Goal: Information Seeking & Learning: Learn about a topic

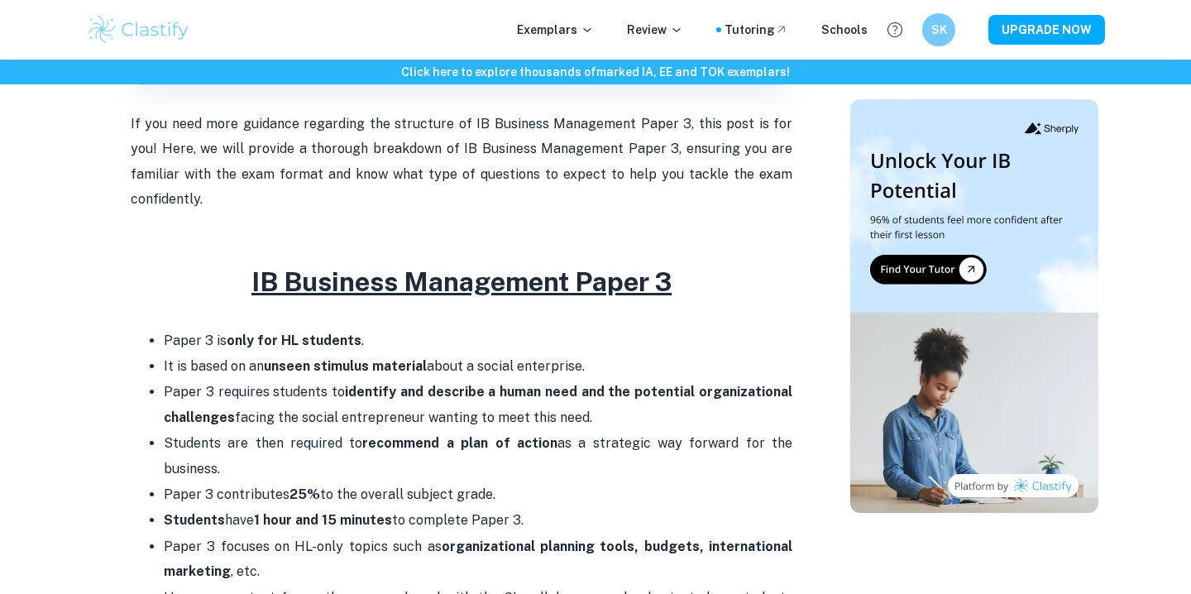
scroll to position [605, 0]
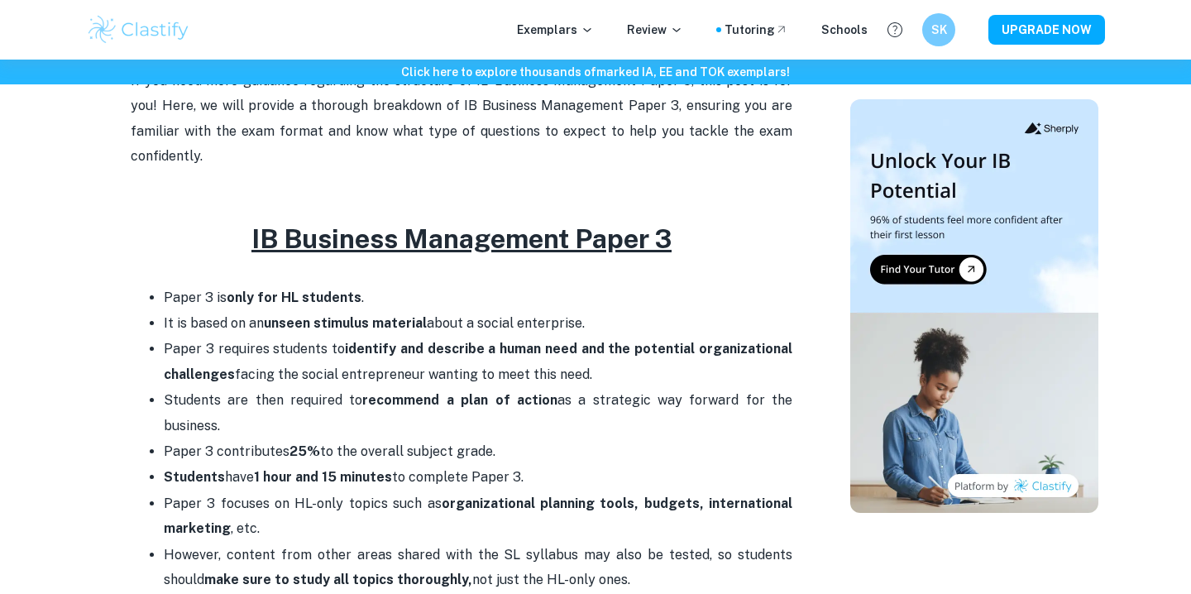
click at [299, 311] on p "It is based on an unseen stimulus material about a social enterprise." at bounding box center [478, 323] width 629 height 25
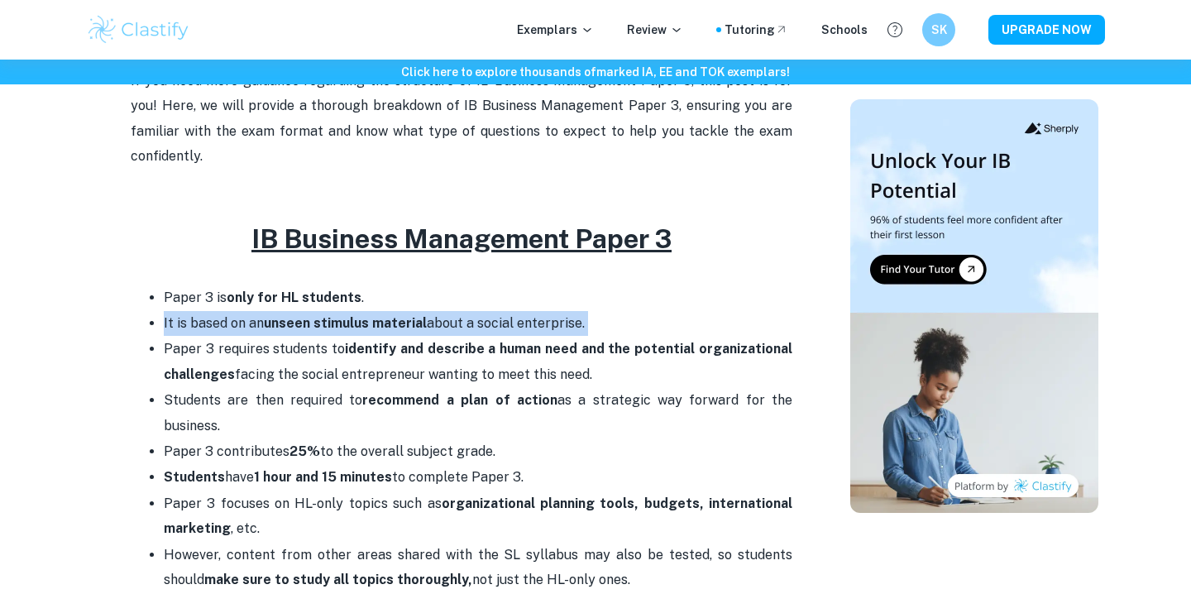
click at [299, 311] on p "It is based on an unseen stimulus material about a social enterprise." at bounding box center [478, 323] width 629 height 25
click at [304, 290] on strong "only for HL students" at bounding box center [294, 298] width 135 height 16
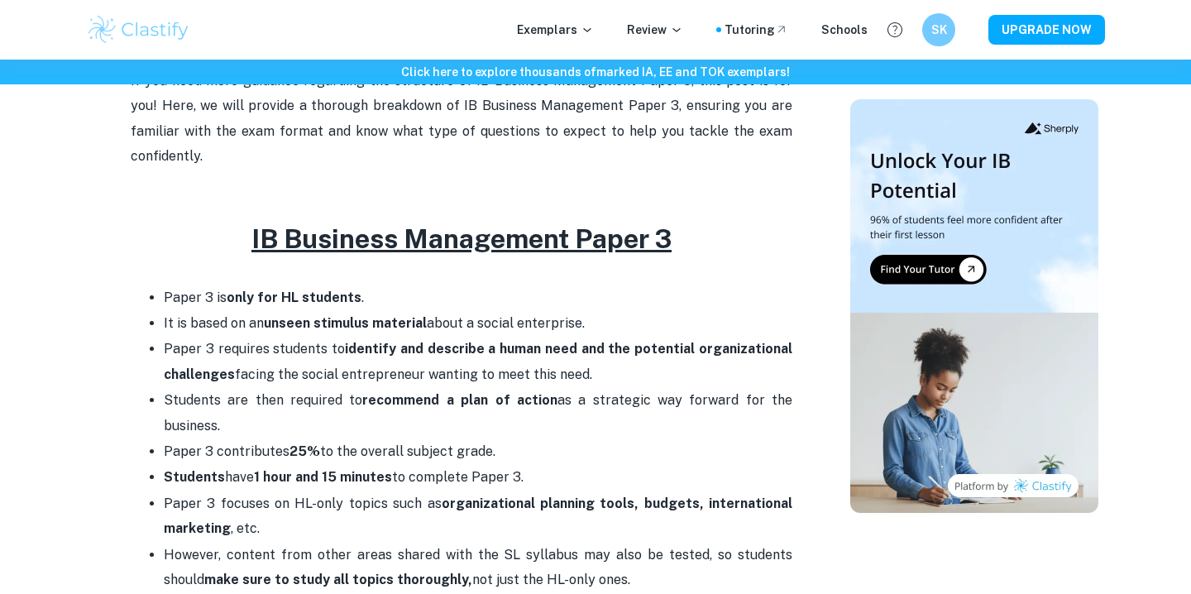
click at [304, 290] on strong "only for HL students" at bounding box center [294, 298] width 135 height 16
click at [298, 337] on p "Paper 3 requires students to identify and describe a human need and the potenti…" at bounding box center [478, 362] width 629 height 50
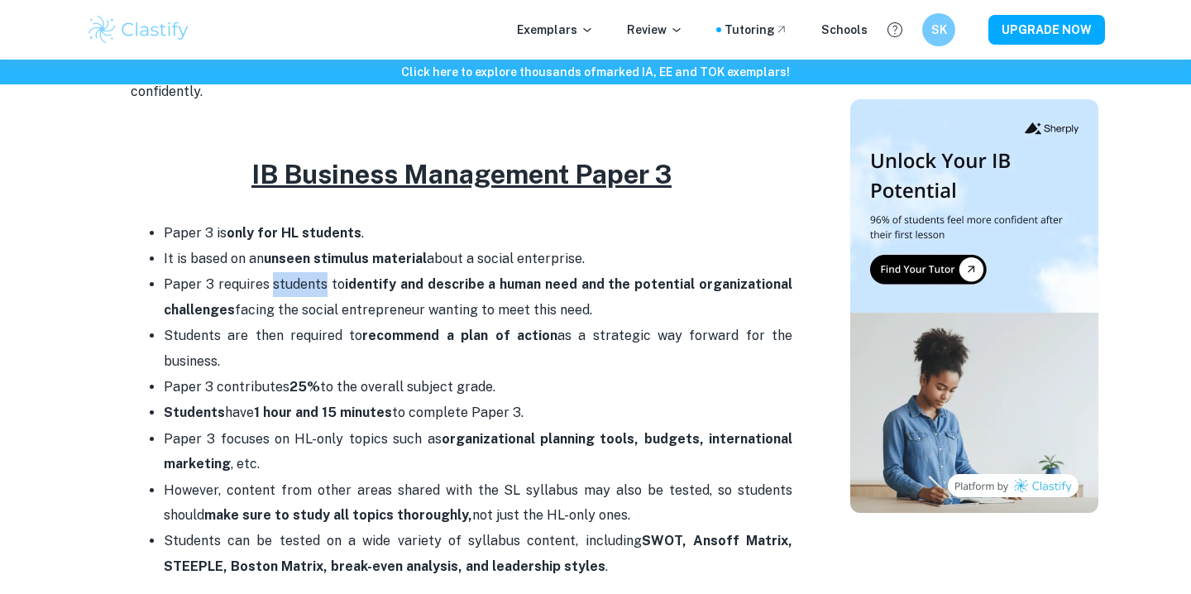
scroll to position [740, 0]
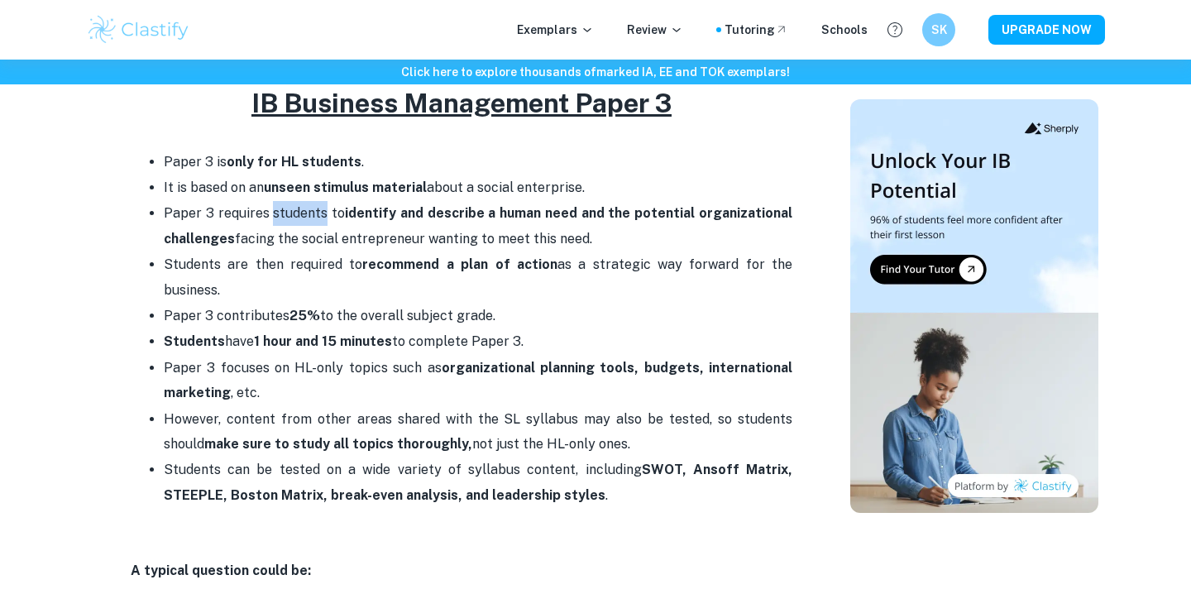
click at [305, 457] on p "Students can be tested on a wide variety of syllabus content, including SWOT, A…" at bounding box center [478, 482] width 629 height 50
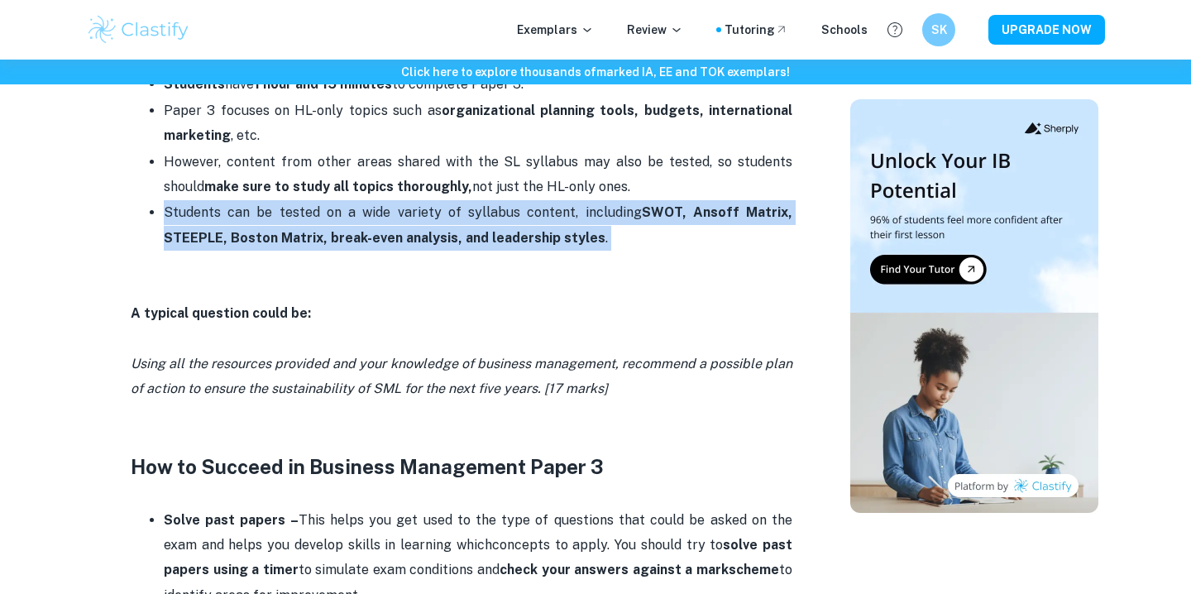
scroll to position [1018, 0]
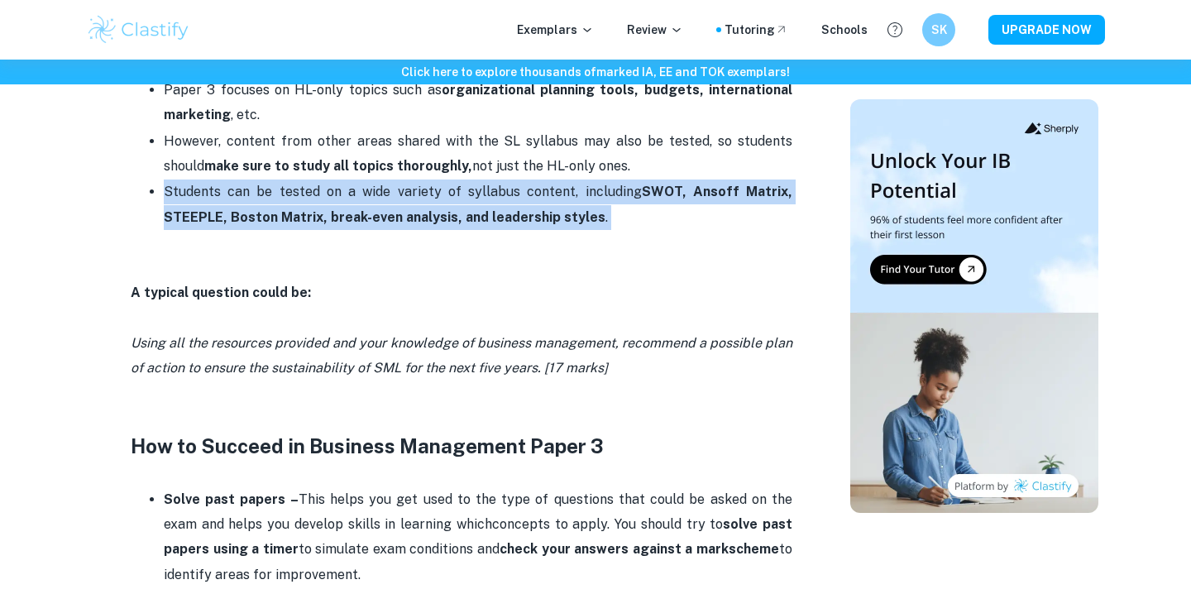
click at [296, 487] on p "Solve past papers – This helps you get used to the type of questions that could…" at bounding box center [478, 537] width 629 height 101
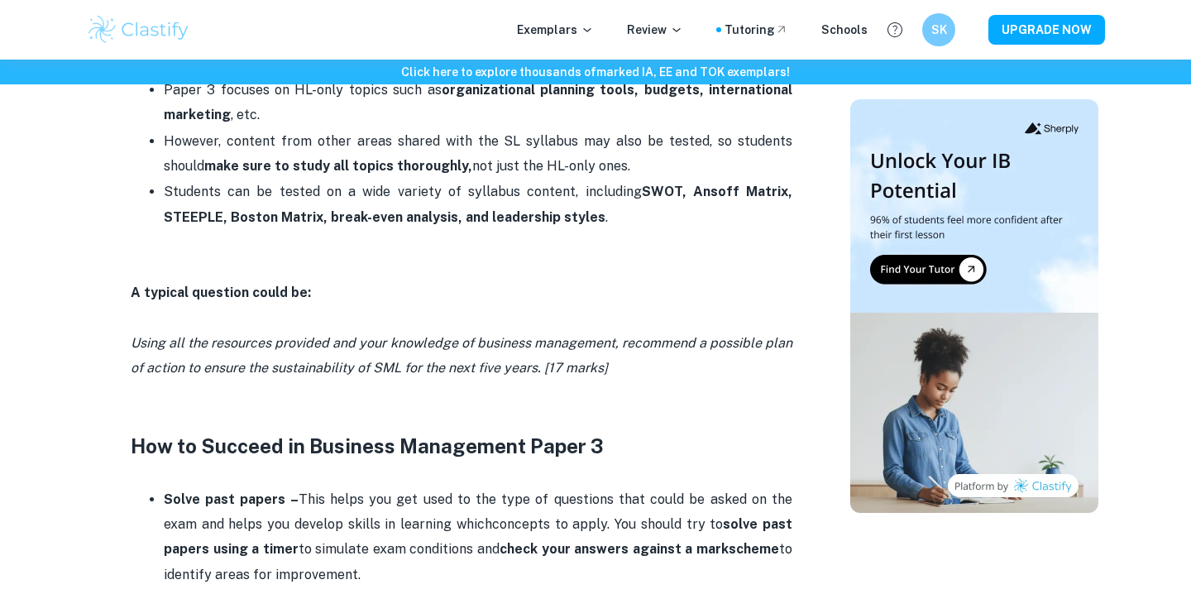
click at [296, 487] on p "Solve past papers – This helps you get used to the type of questions that could…" at bounding box center [478, 537] width 629 height 101
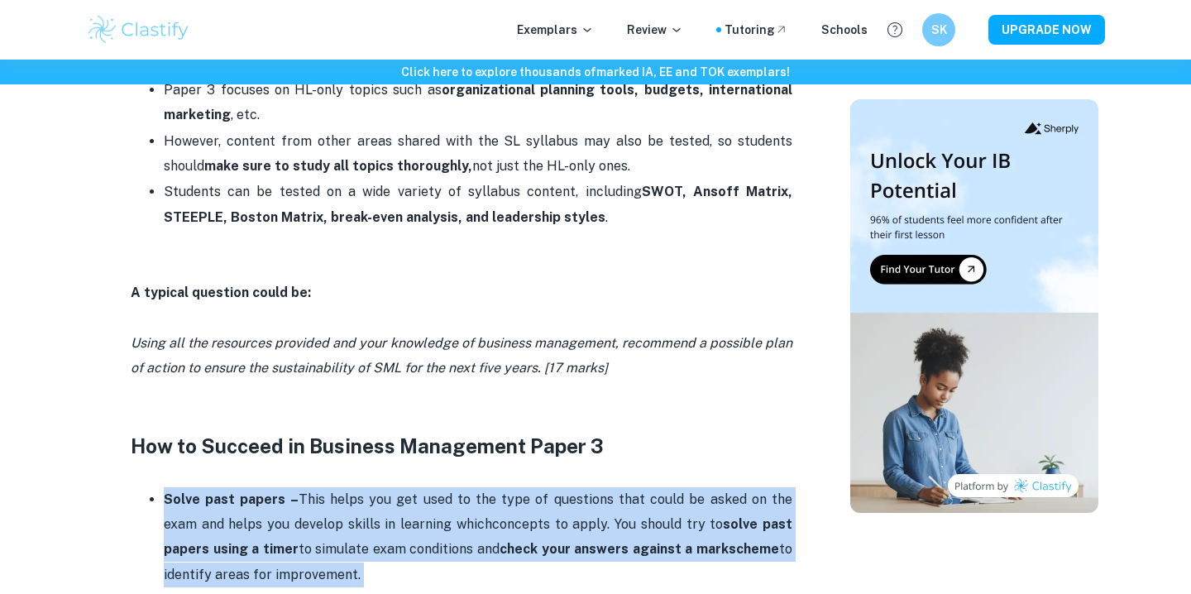
click at [296, 487] on p "Solve past papers – This helps you get used to the type of questions that could…" at bounding box center [478, 537] width 629 height 101
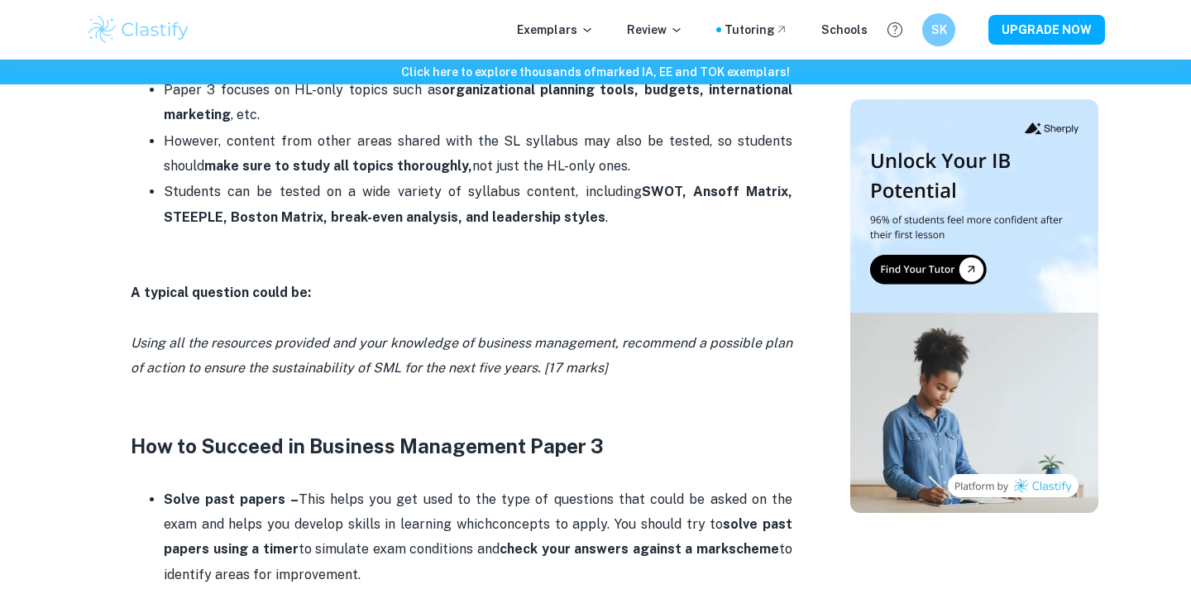
click at [296, 487] on p "Solve past papers – This helps you get used to the type of questions that could…" at bounding box center [478, 537] width 629 height 101
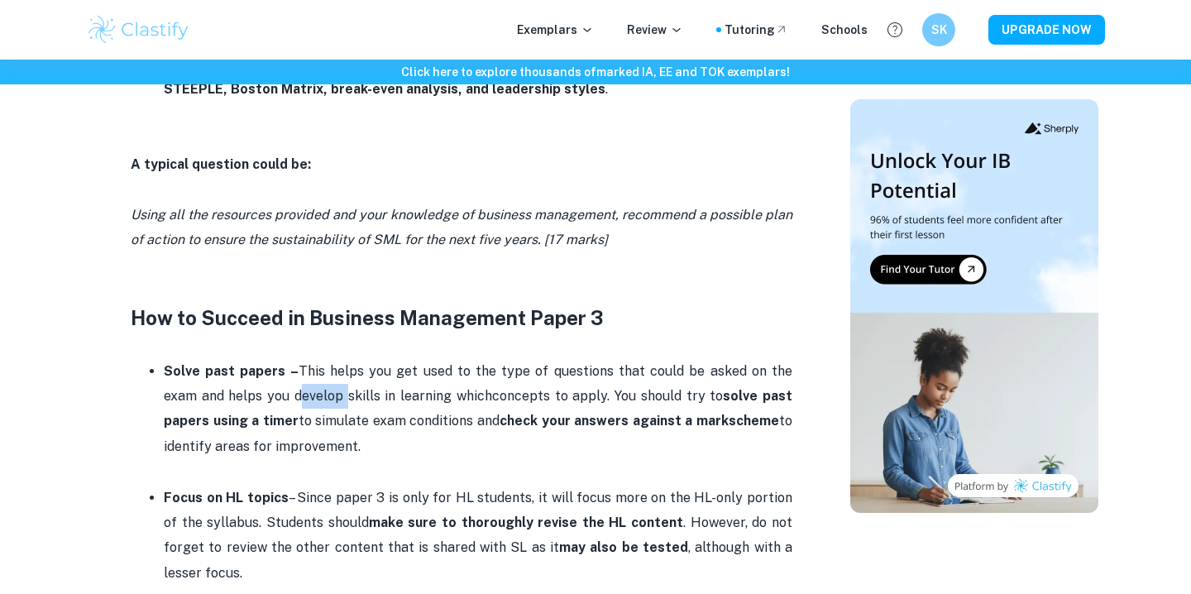
click at [374, 359] on p "Solve past papers – This helps you get used to the type of questions that could…" at bounding box center [478, 409] width 629 height 101
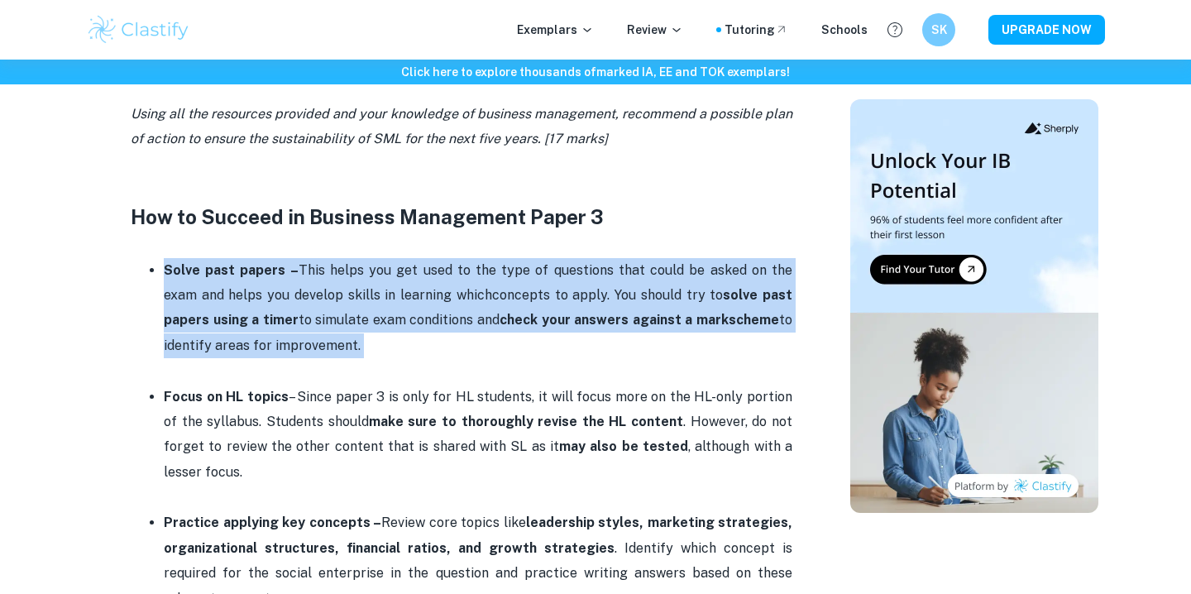
scroll to position [1267, 0]
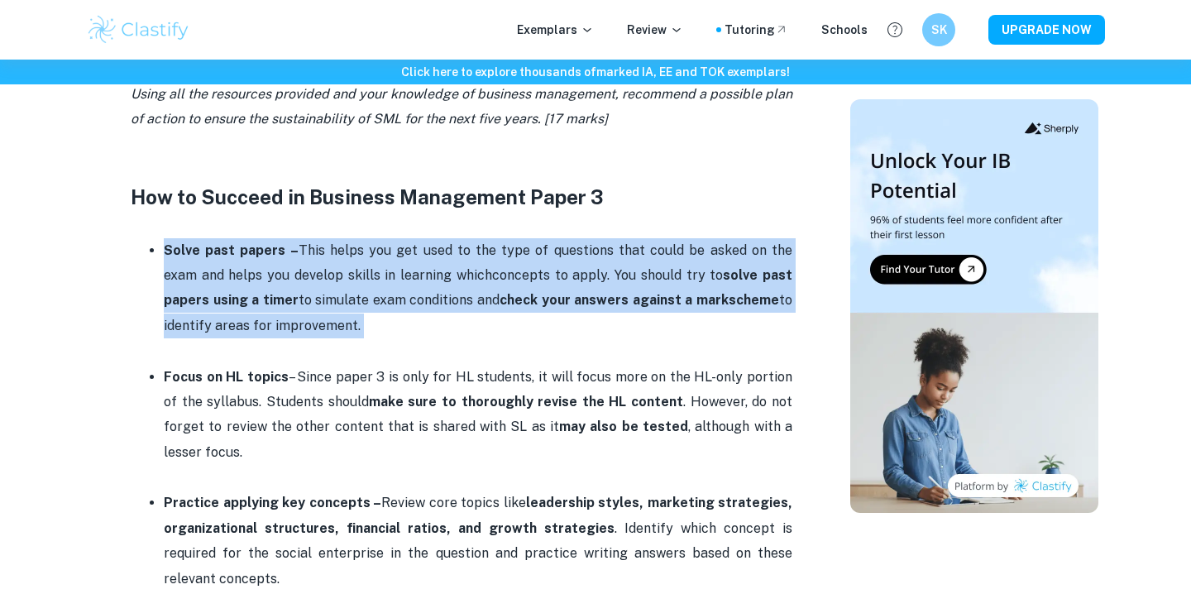
click at [374, 394] on strong "make sure to thoroughly revise the HL content" at bounding box center [526, 402] width 315 height 16
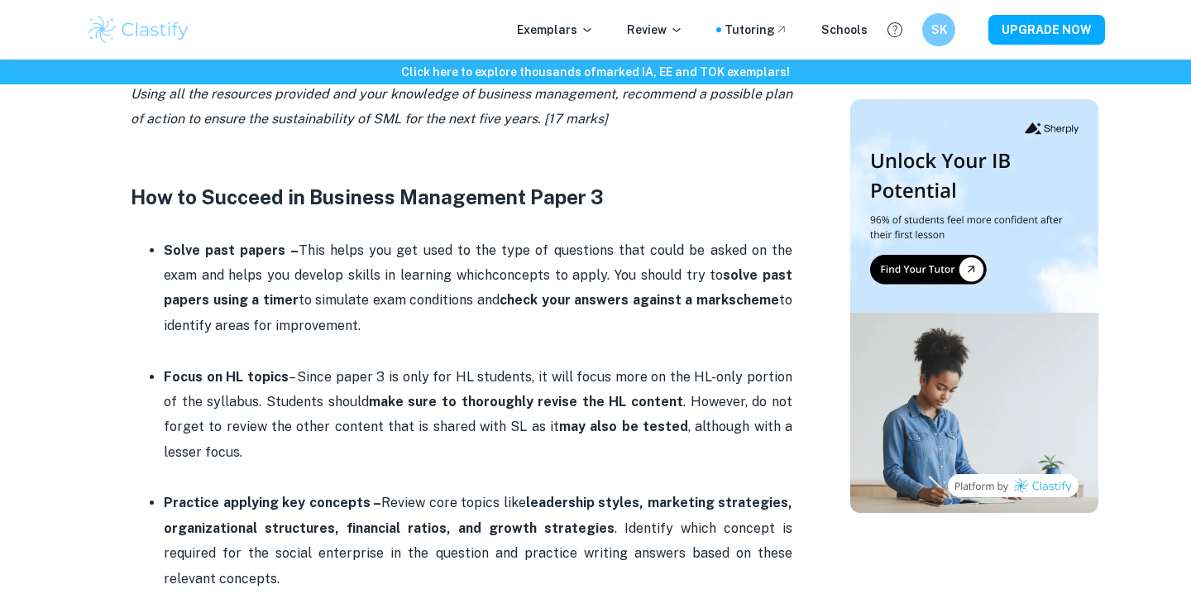
click at [374, 394] on strong "make sure to thoroughly revise the HL content" at bounding box center [526, 402] width 315 height 16
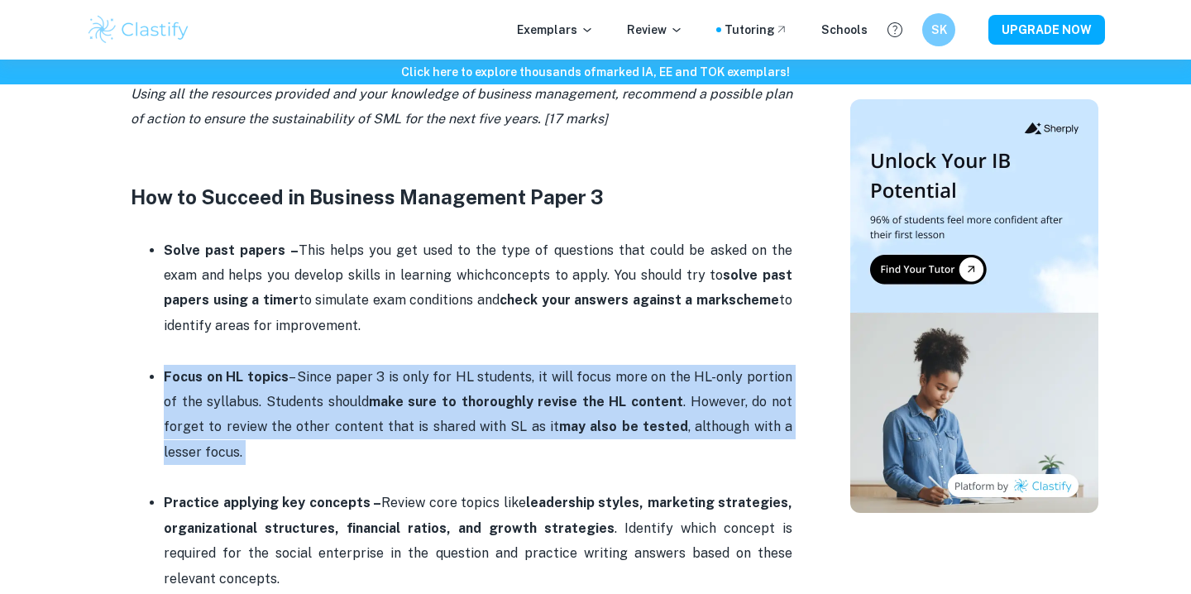
click at [374, 394] on strong "make sure to thoroughly revise the HL content" at bounding box center [526, 402] width 315 height 16
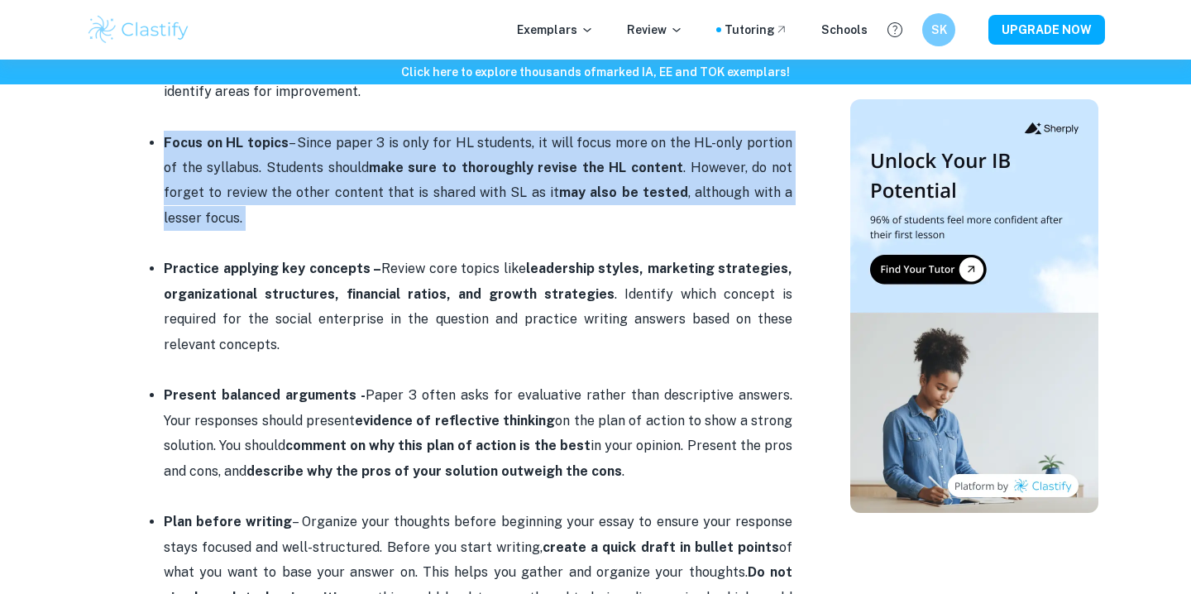
scroll to position [1507, 0]
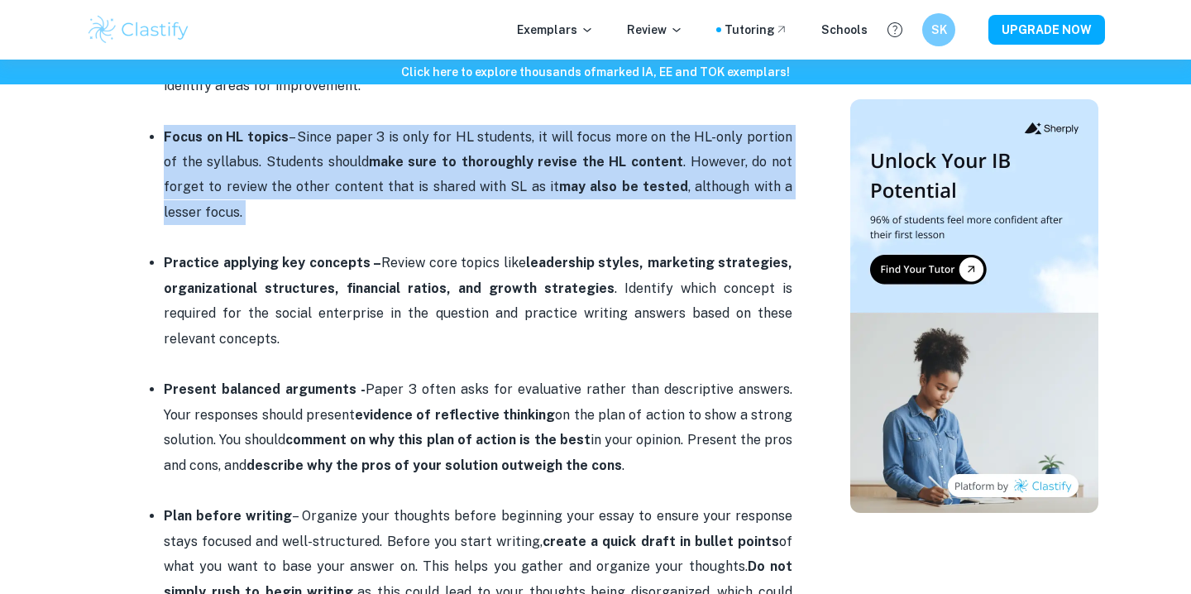
click at [374, 377] on p "Present balanced arguments - Paper 3 often asks for evaluative rather than desc…" at bounding box center [478, 427] width 629 height 101
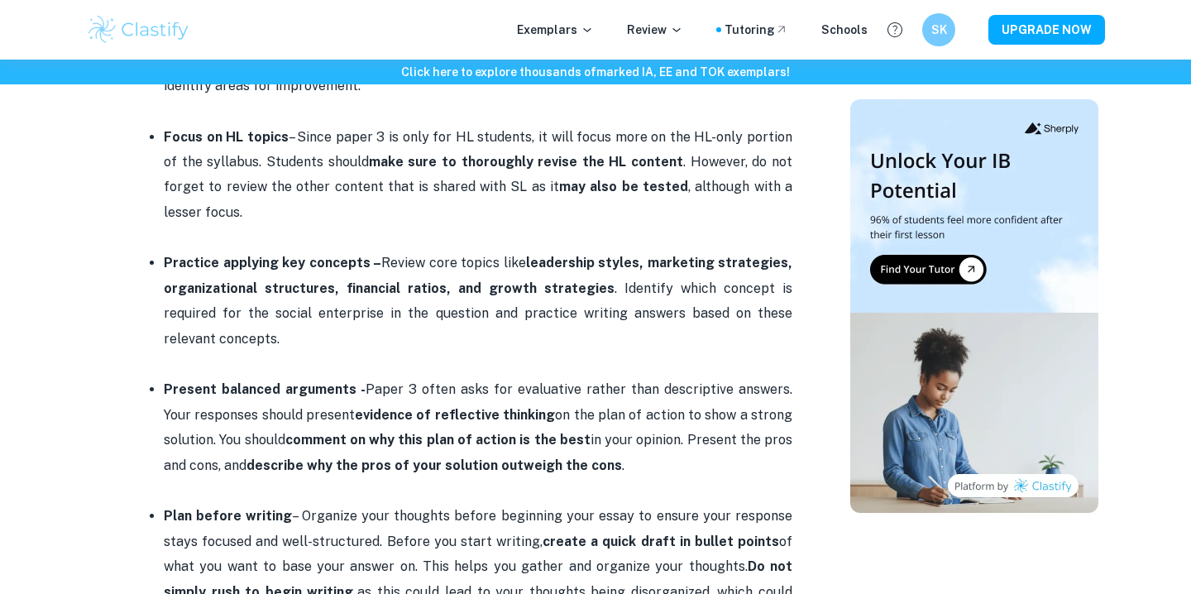
click at [374, 377] on p "Present balanced arguments - Paper 3 often asks for evaluative rather than desc…" at bounding box center [478, 427] width 629 height 101
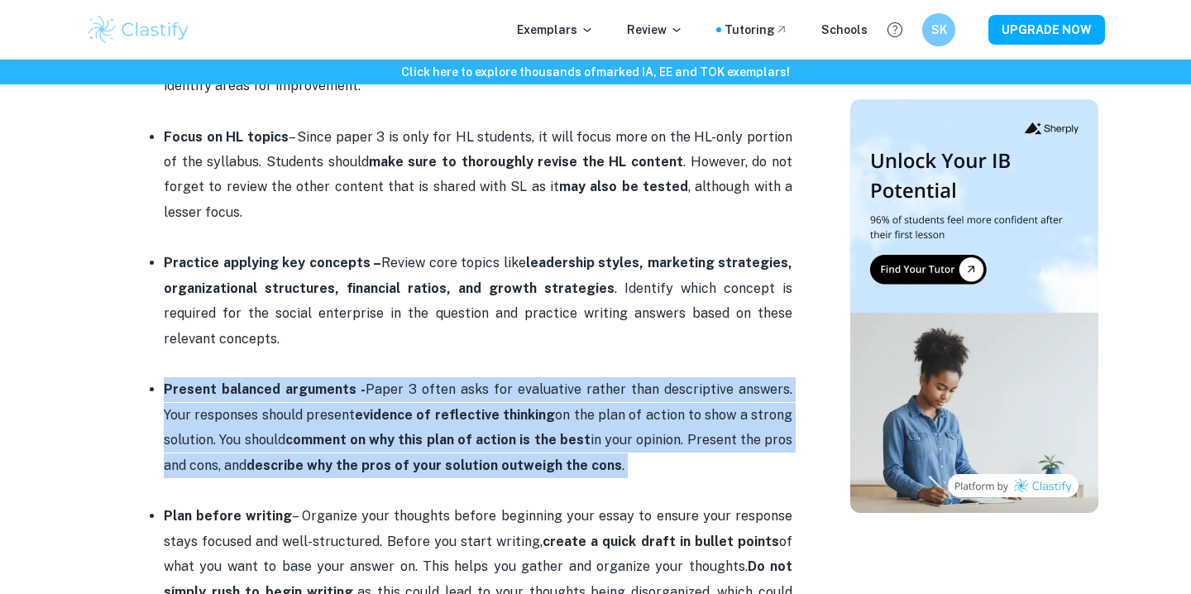
scroll to position [1558, 0]
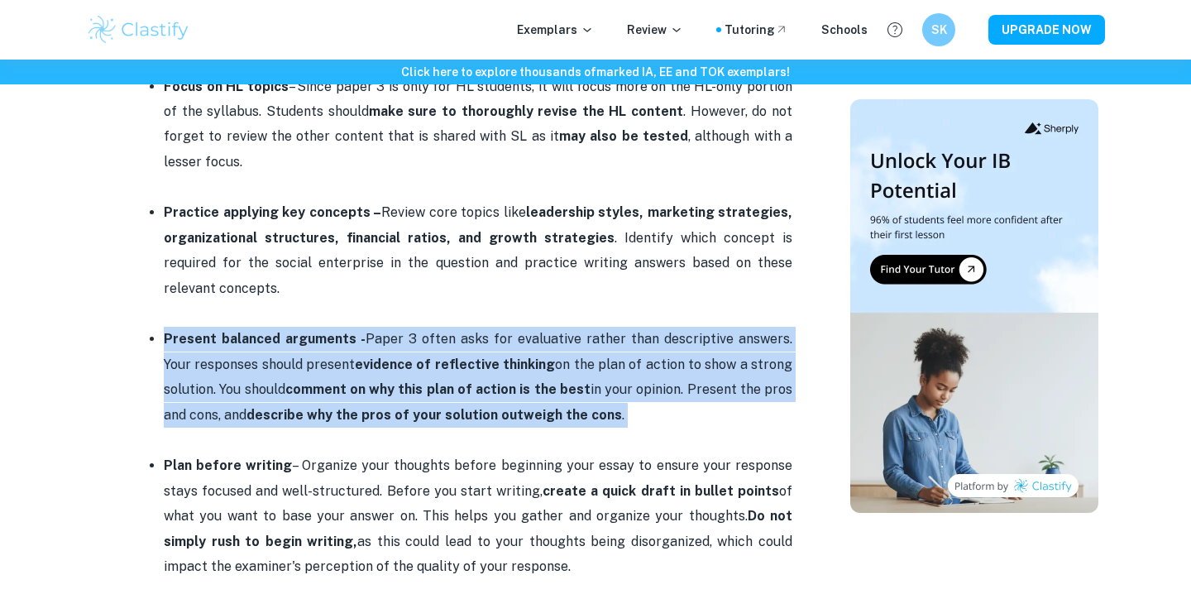
click at [372, 428] on p at bounding box center [478, 440] width 629 height 25
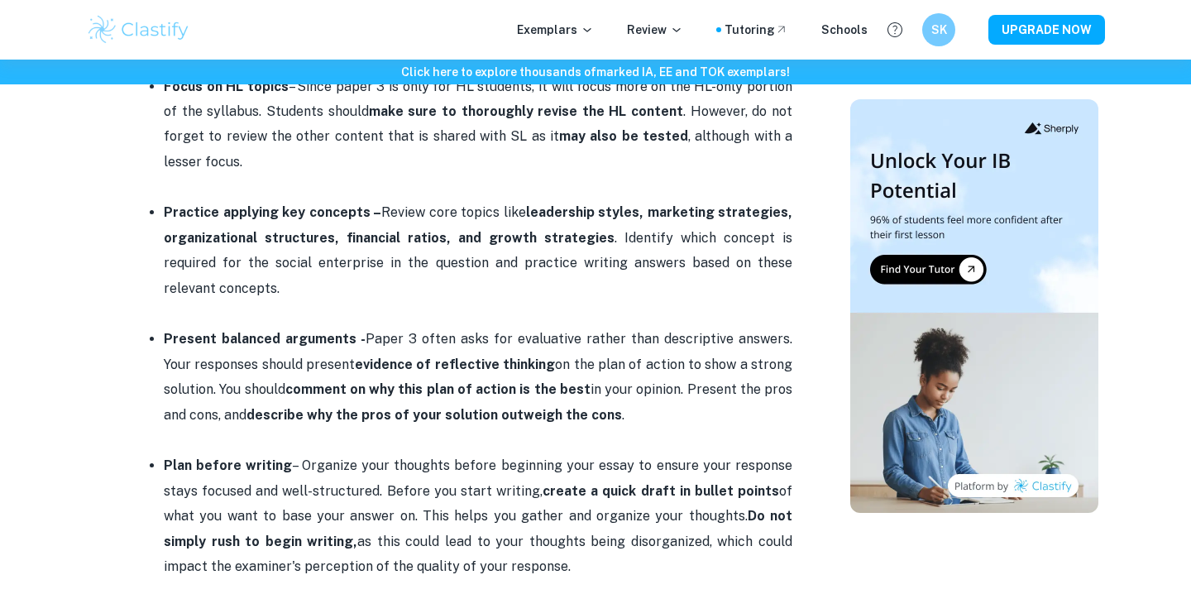
click at [372, 428] on p at bounding box center [478, 440] width 629 height 25
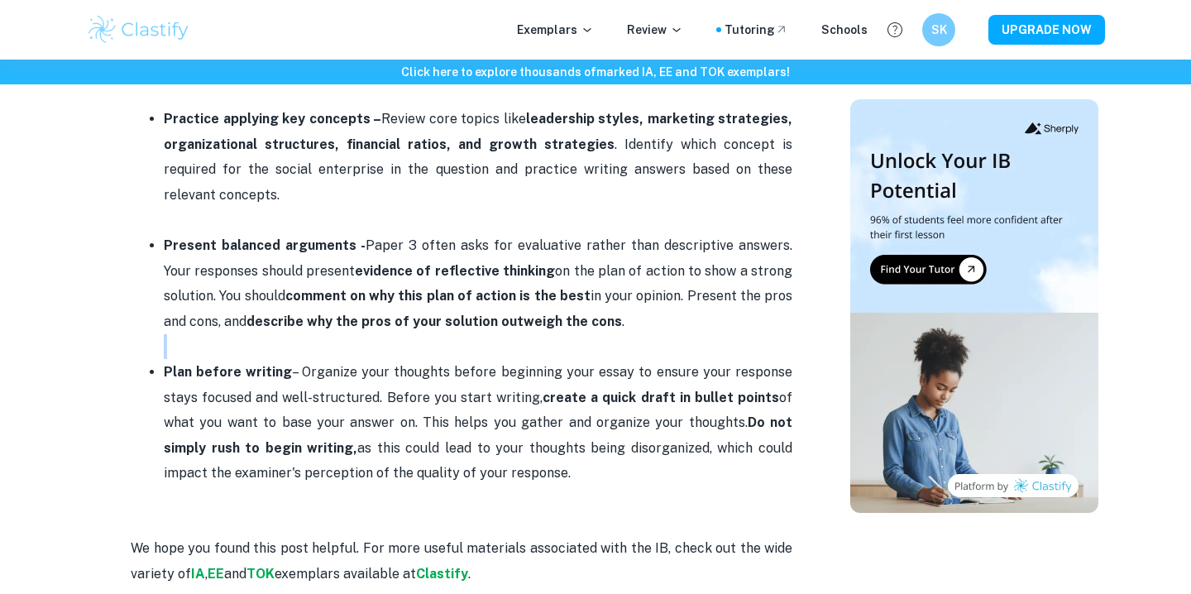
scroll to position [1737, 0]
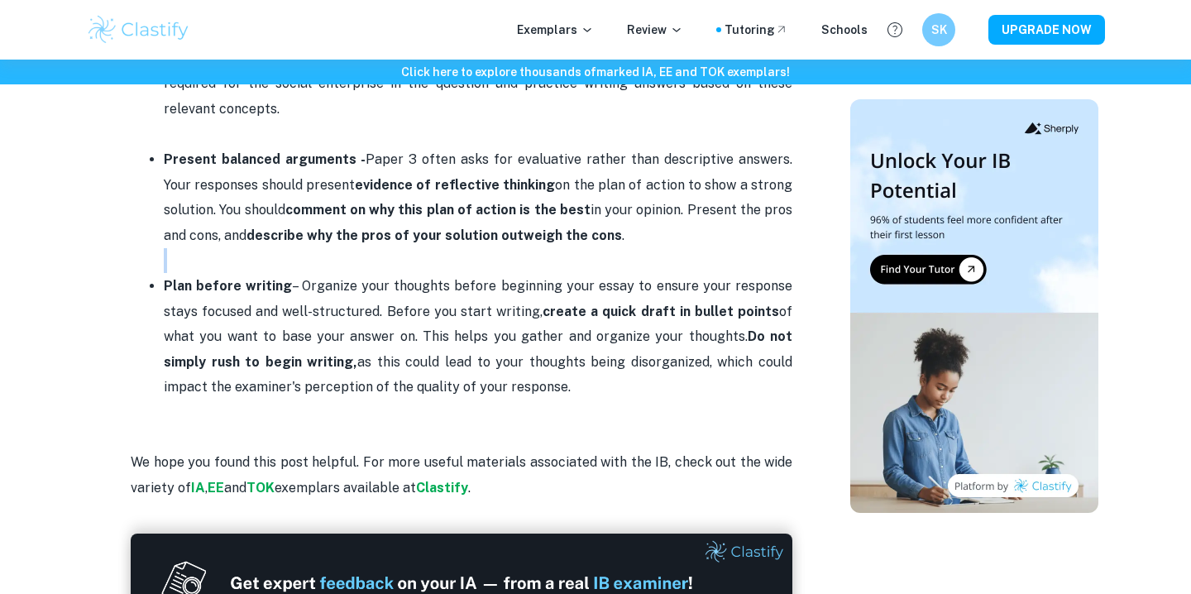
click at [413, 329] on p "Plan before writing – Organize your thoughts before beginning your essay to ens…" at bounding box center [478, 337] width 629 height 126
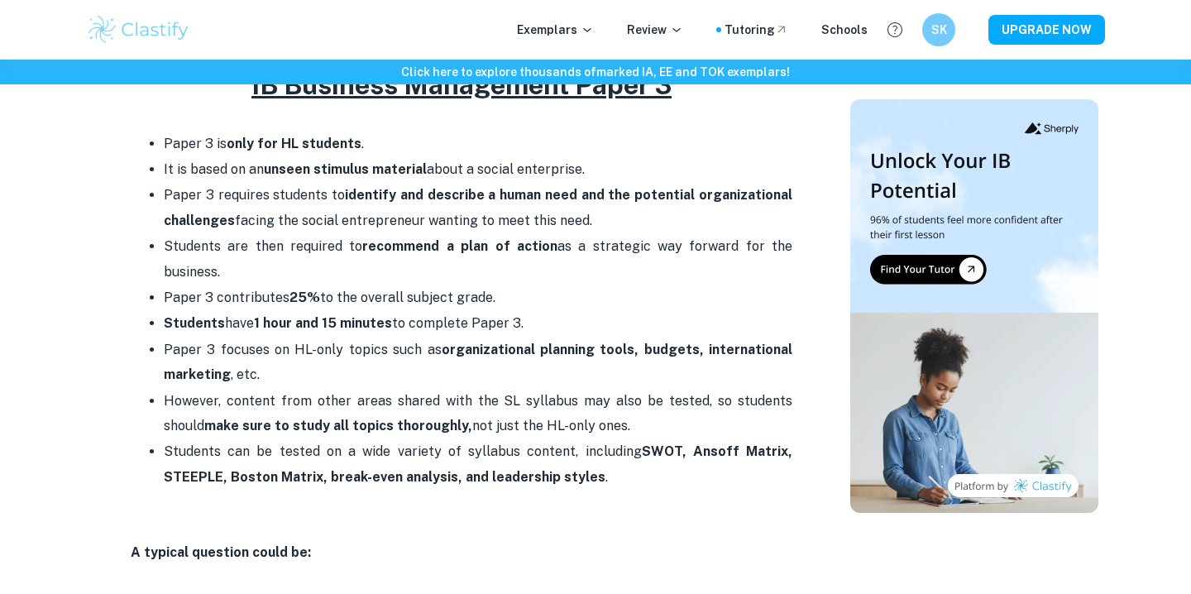
scroll to position [601, 0]
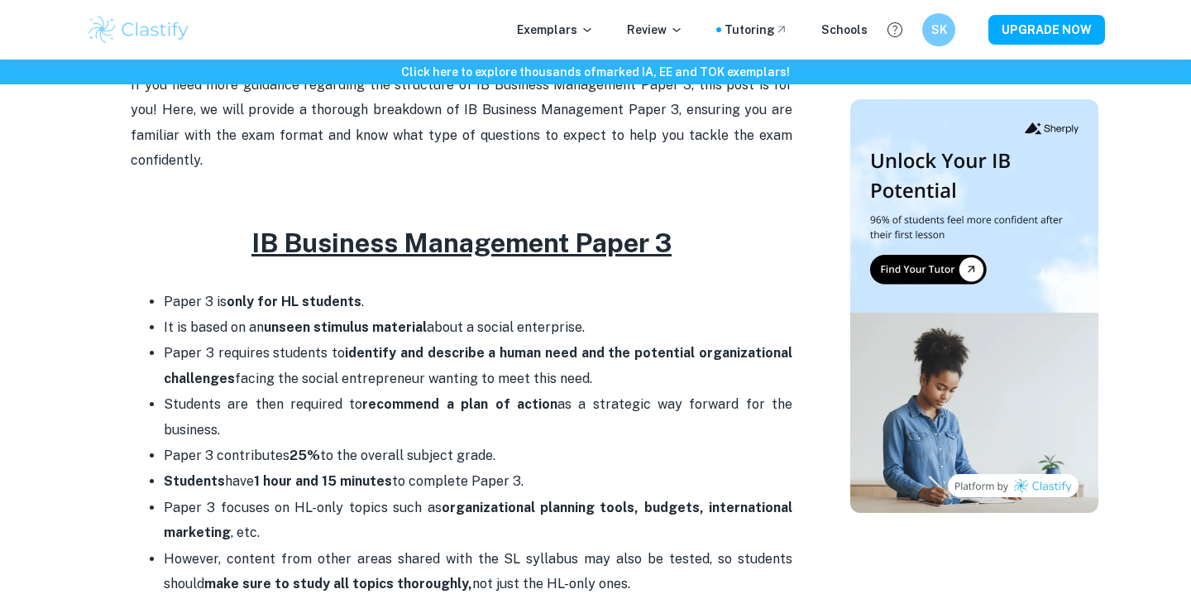
click at [413, 345] on strong "identify and describe a human need and the potential organizational challenges" at bounding box center [478, 365] width 629 height 41
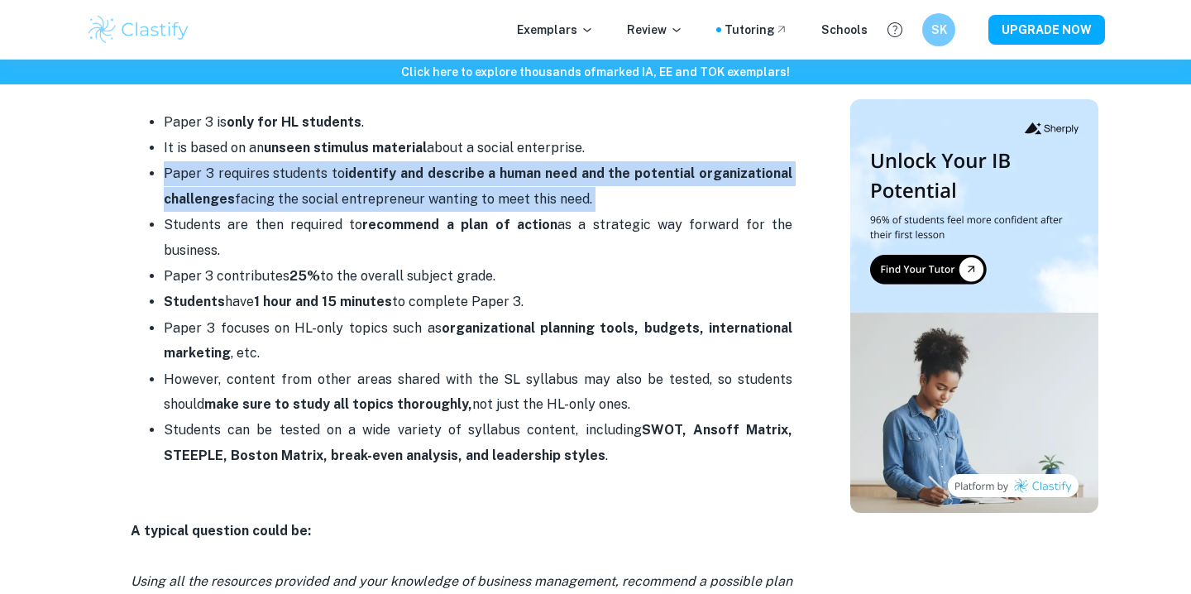
scroll to position [994, 0]
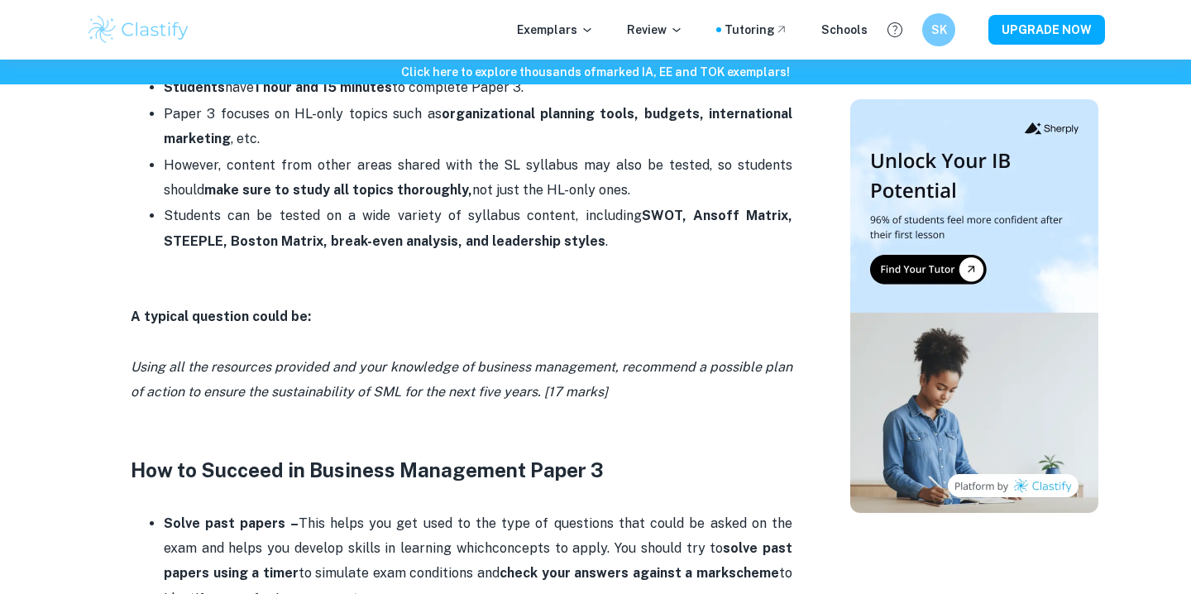
click at [413, 355] on p "Using all the resources provided and your knowledge of business management, rec…" at bounding box center [462, 380] width 662 height 50
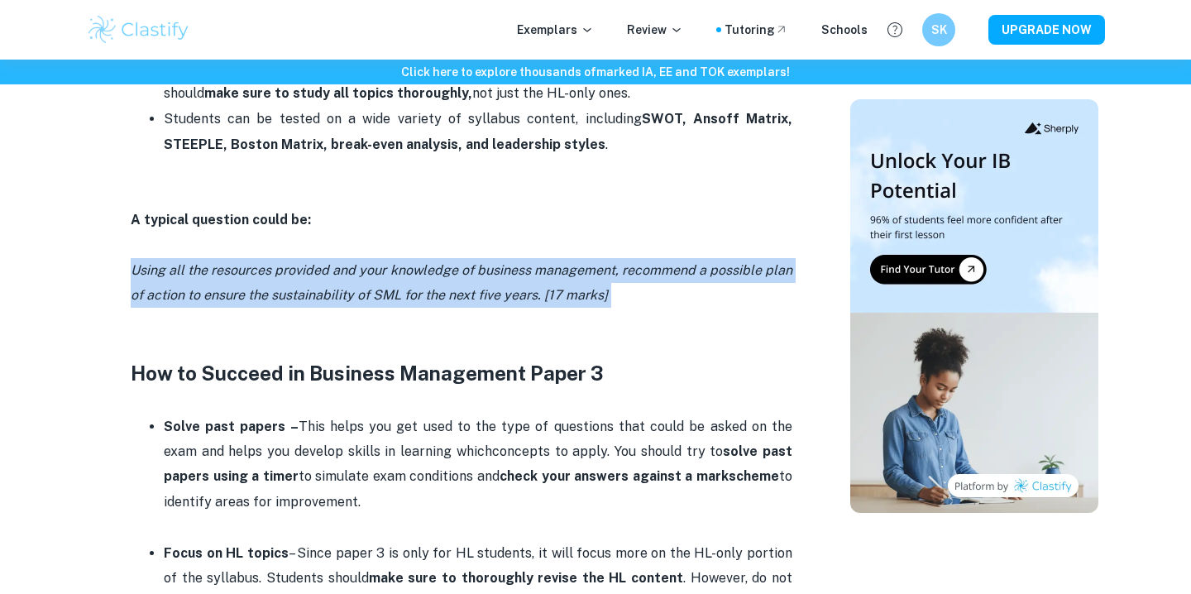
scroll to position [1093, 0]
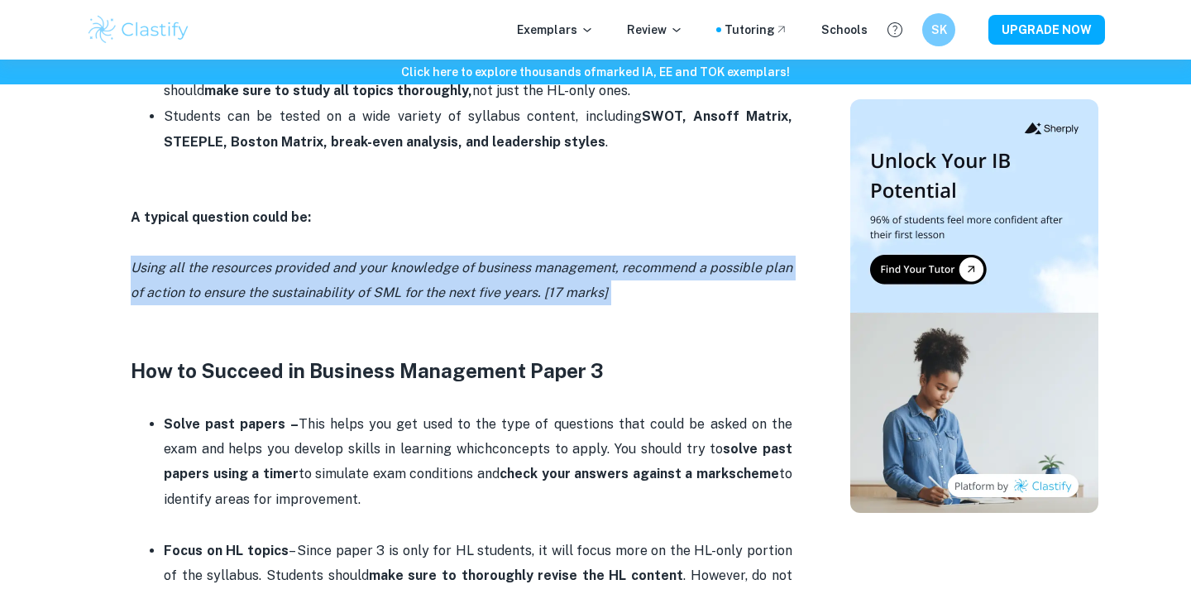
click at [433, 412] on p "Solve past papers – This helps you get used to the type of questions that could…" at bounding box center [478, 462] width 629 height 101
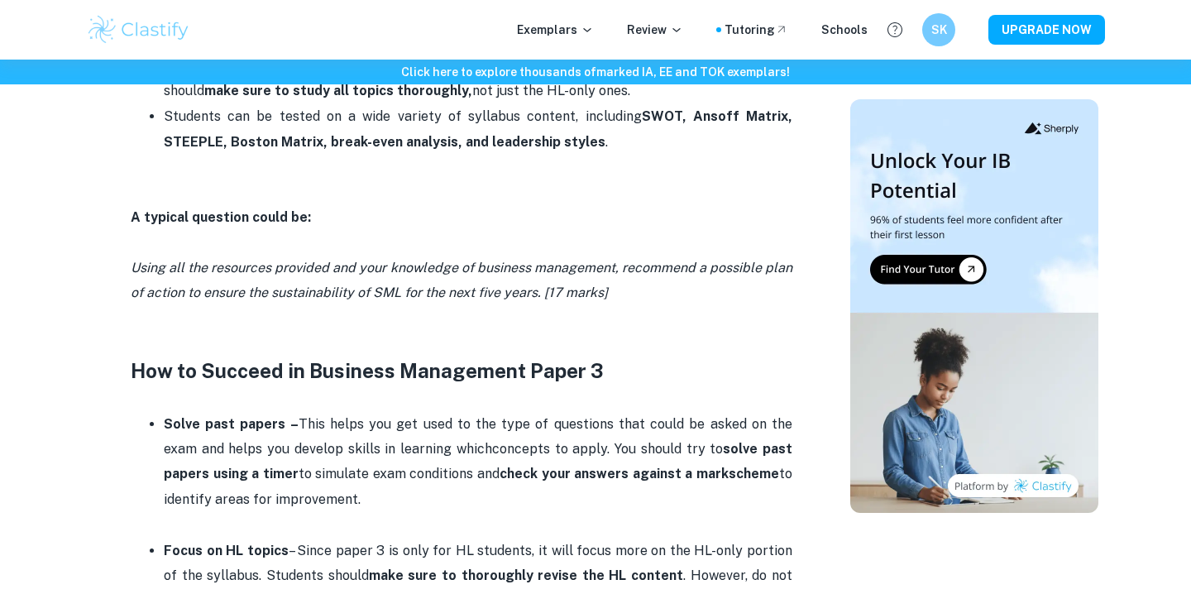
click at [433, 412] on p "Solve past papers – This helps you get used to the type of questions that could…" at bounding box center [478, 462] width 629 height 101
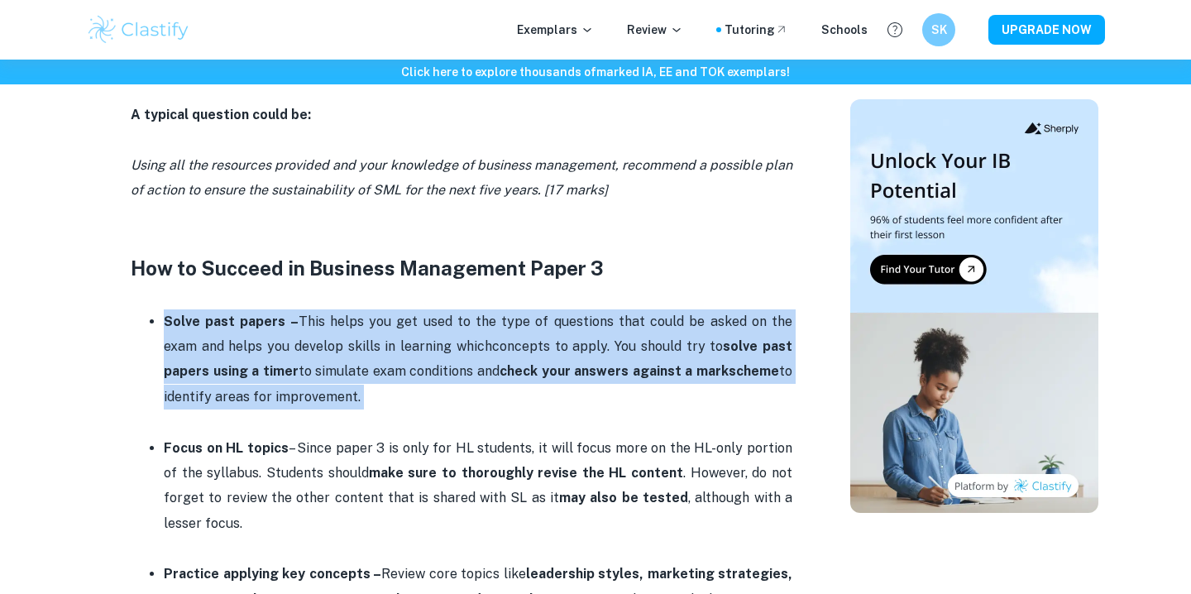
scroll to position [1198, 0]
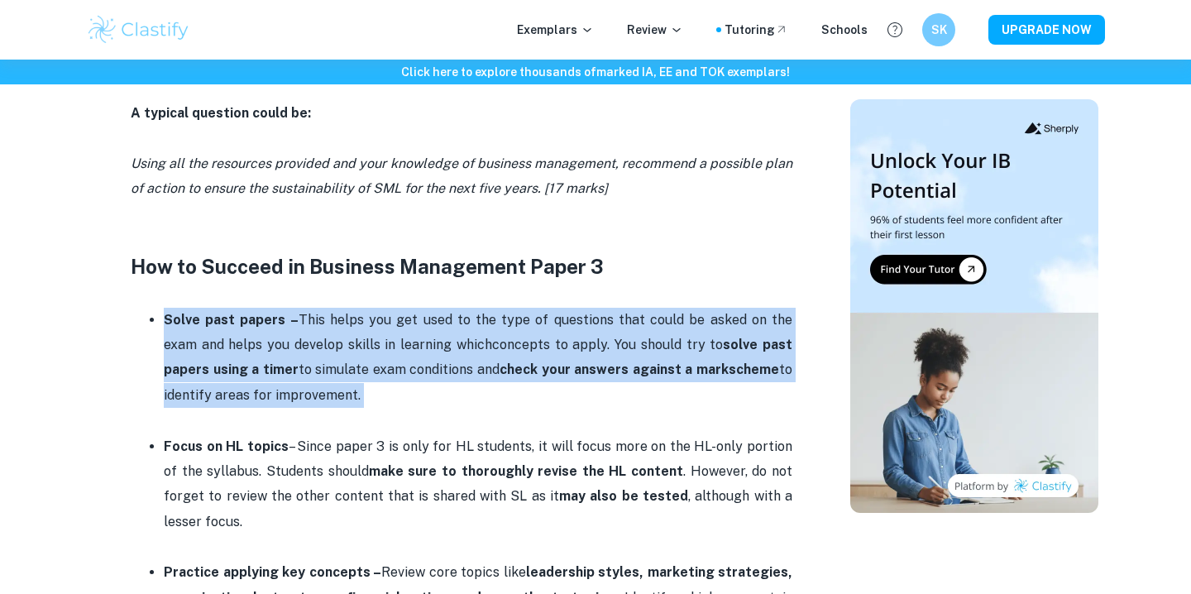
click at [433, 434] on p "Focus on HL topics – Since paper 3 is only for HL students, it will focus more …" at bounding box center [478, 484] width 629 height 101
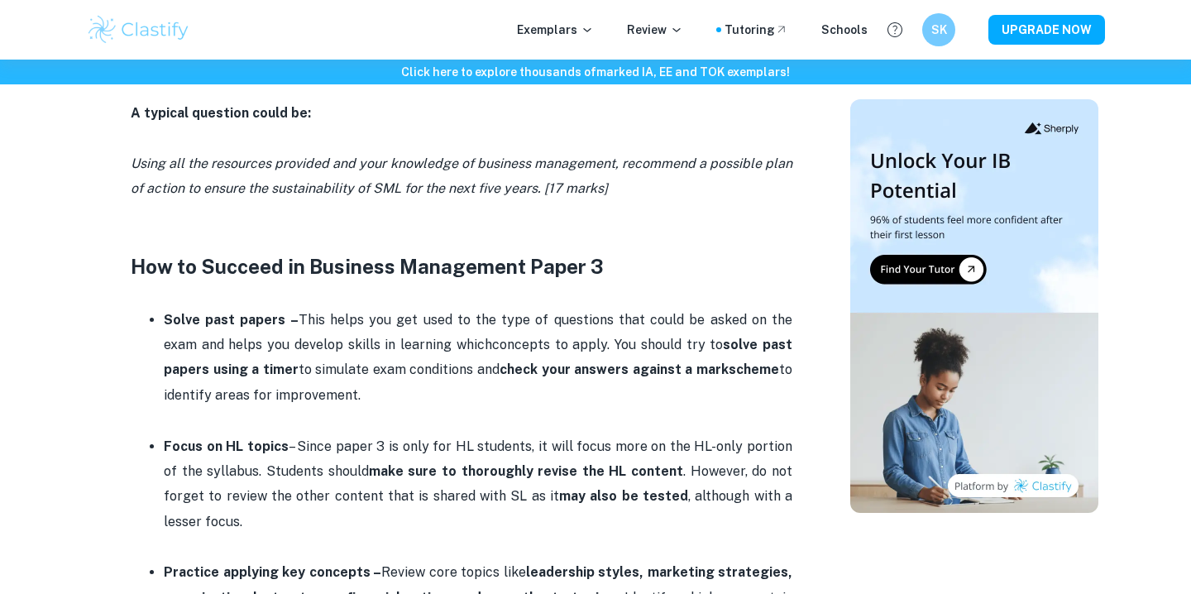
click at [433, 434] on p "Focus on HL topics – Since paper 3 is only for HL students, it will focus more …" at bounding box center [478, 484] width 629 height 101
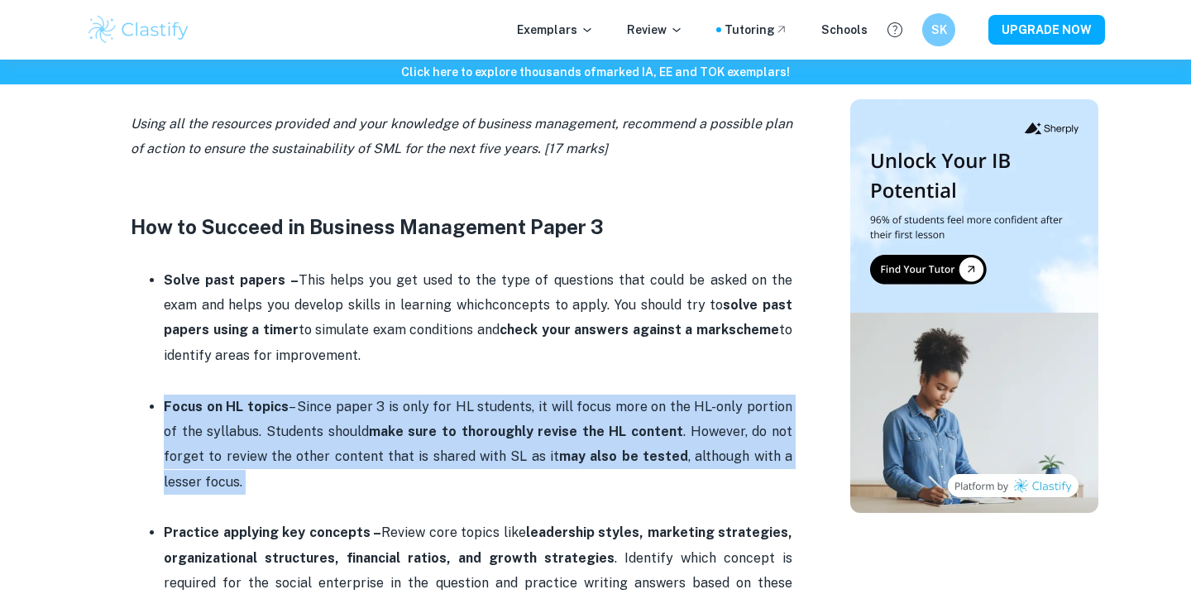
scroll to position [1239, 0]
